Goal: Task Accomplishment & Management: Use online tool/utility

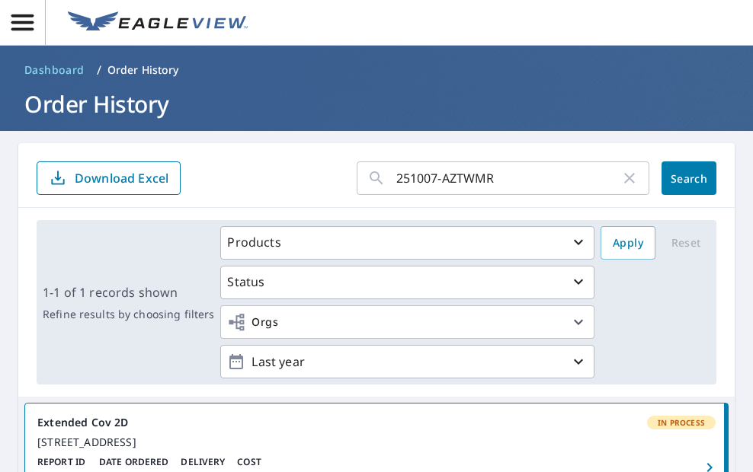
click at [620, 176] on icon "button" at bounding box center [629, 178] width 18 height 18
click at [466, 170] on input "text" at bounding box center [522, 178] width 253 height 43
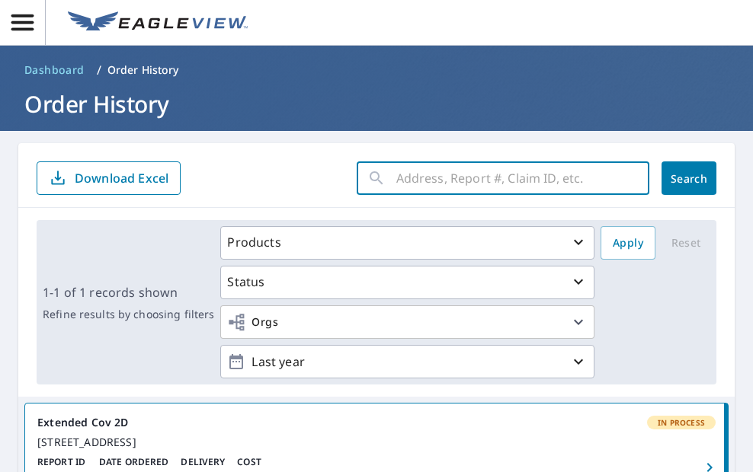
paste input "251007-VPY8U7"
type input "251007-VPY8U7"
click at [674, 177] on span "Search" at bounding box center [689, 178] width 30 height 14
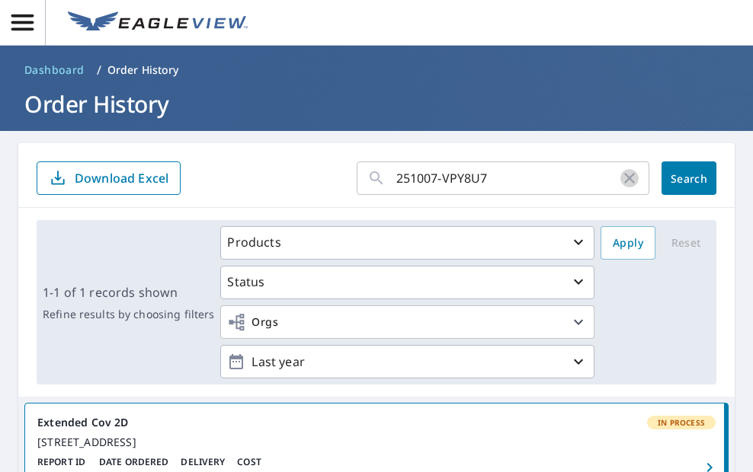
click at [620, 174] on icon "button" at bounding box center [629, 178] width 18 height 18
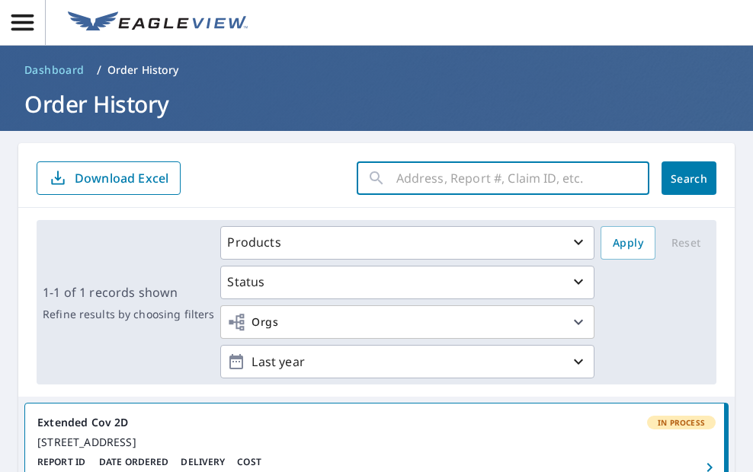
click at [512, 178] on input "text" at bounding box center [522, 178] width 253 height 43
paste input "251007-VPY8U7"
type input "251007-VPY8U7"
click at [674, 179] on span "Search" at bounding box center [689, 178] width 30 height 14
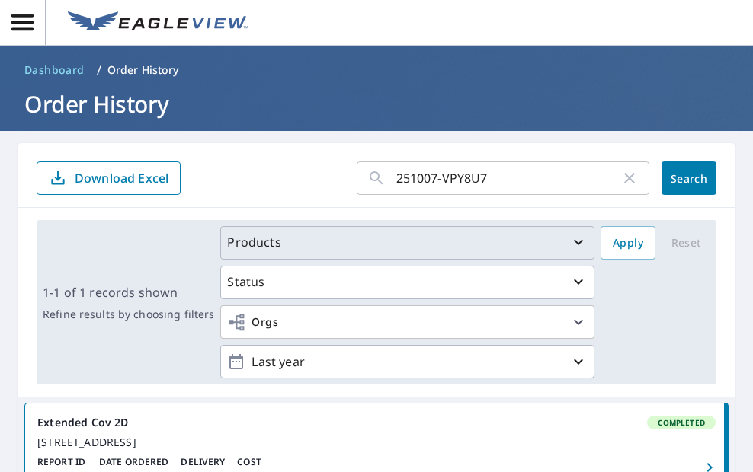
scroll to position [229, 0]
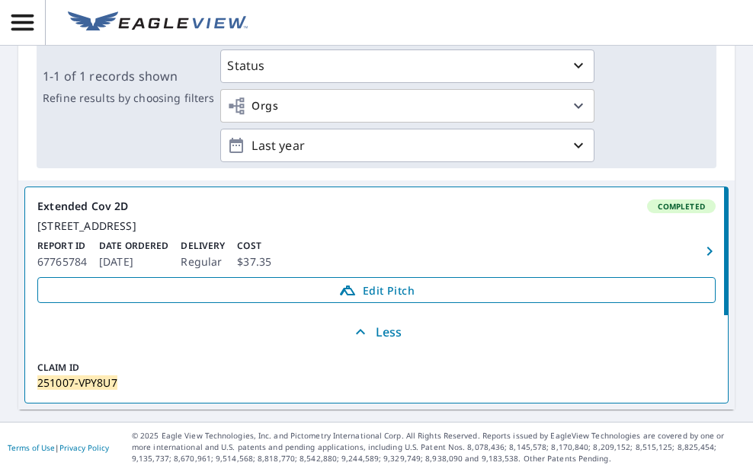
click at [382, 294] on span "Edit Pitch" at bounding box center [376, 290] width 658 height 18
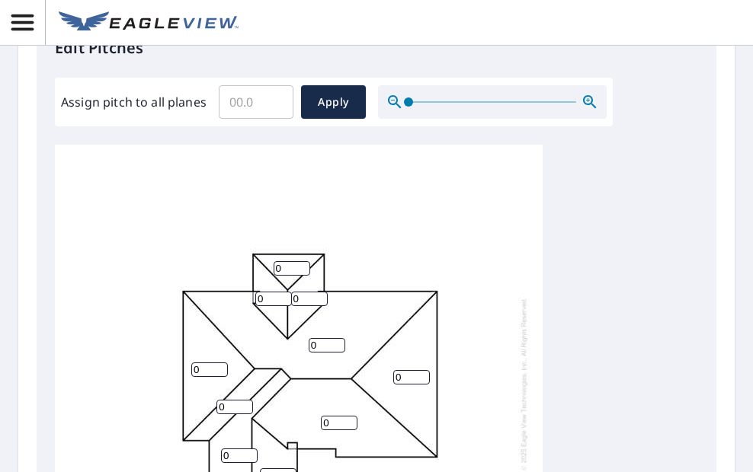
scroll to position [305, 0]
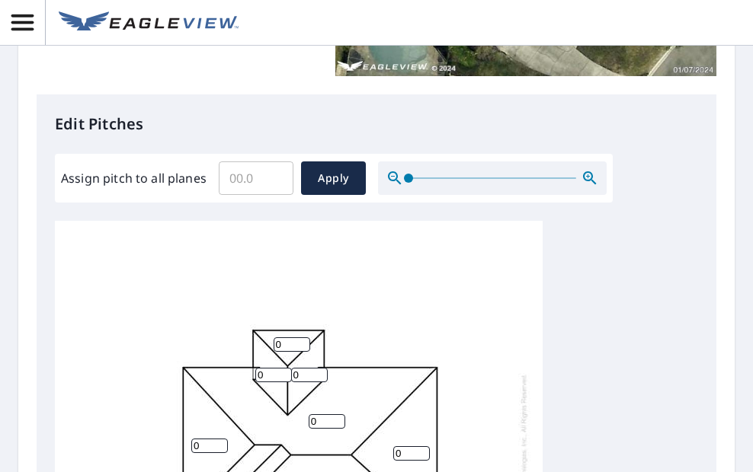
click at [248, 175] on input "Assign pitch to all planes" at bounding box center [256, 178] width 75 height 43
type input "7"
click at [328, 185] on span "Apply" at bounding box center [333, 178] width 40 height 19
type input "7"
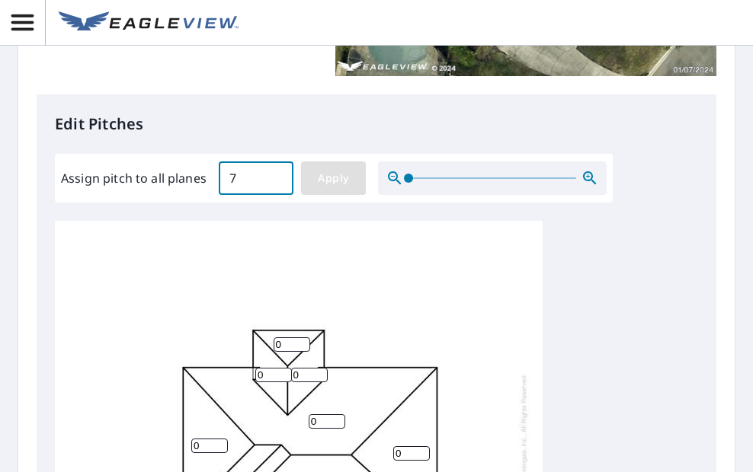
type input "7"
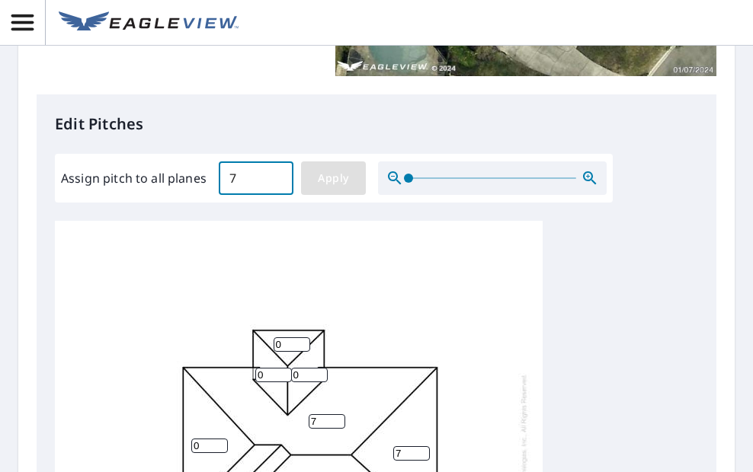
type input "7"
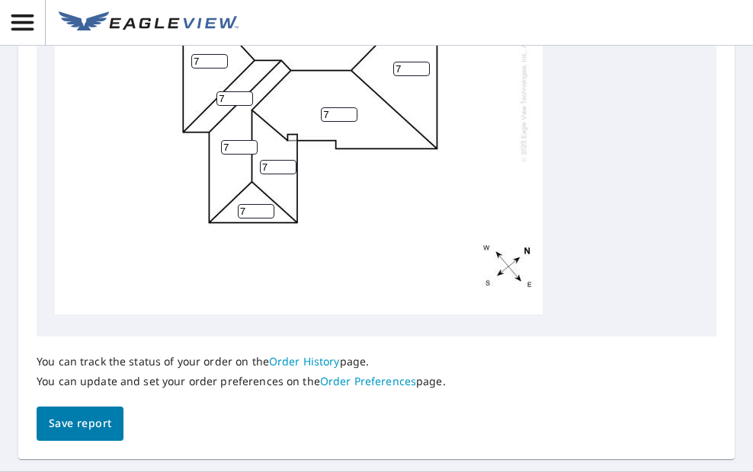
scroll to position [735, 0]
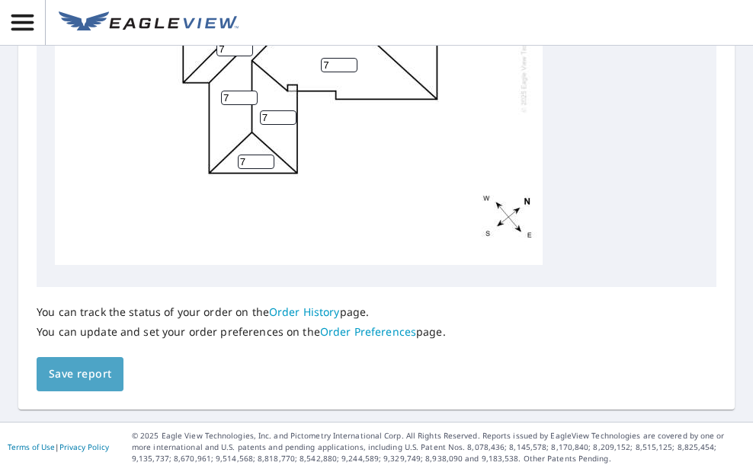
click at [98, 378] on span "Save report" at bounding box center [80, 374] width 62 height 19
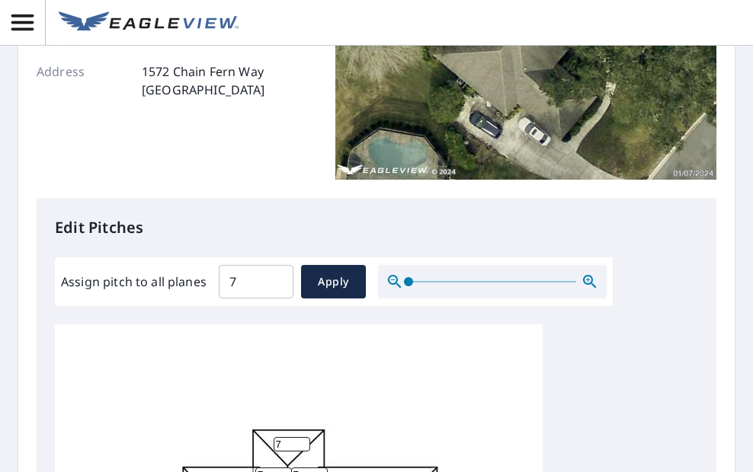
scroll to position [0, 0]
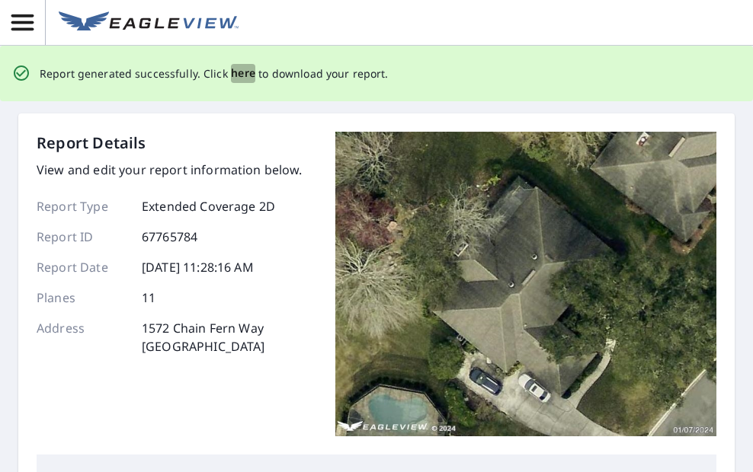
click at [235, 74] on span "here" at bounding box center [243, 73] width 25 height 19
